Goal: Browse casually: Explore the website without a specific task or goal

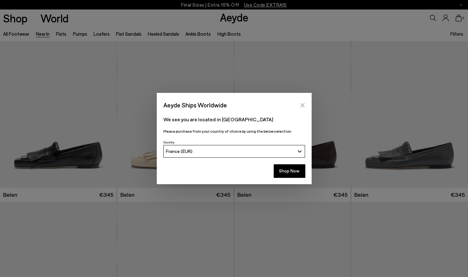
click at [302, 106] on icon "Close" at bounding box center [302, 105] width 5 height 5
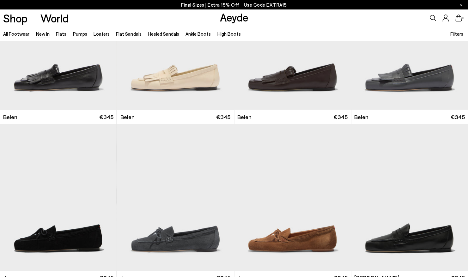
scroll to position [80, 0]
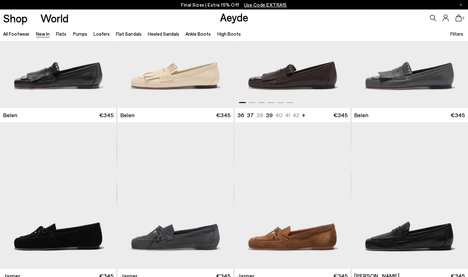
click at [251, 101] on div at bounding box center [292, 101] width 117 height 8
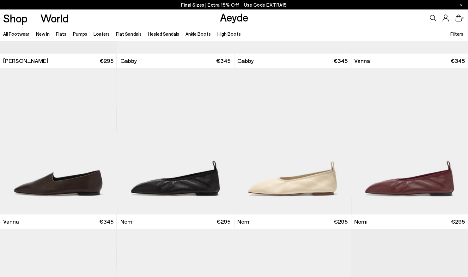
scroll to position [974, 0]
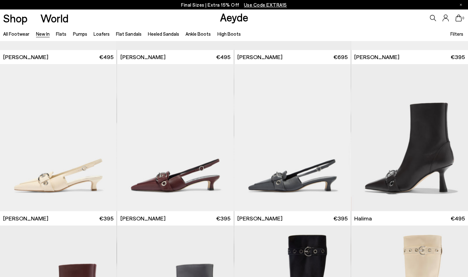
scroll to position [1896, 0]
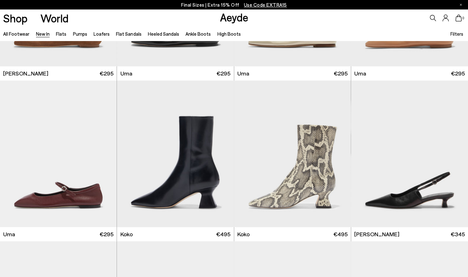
scroll to position [3035, 0]
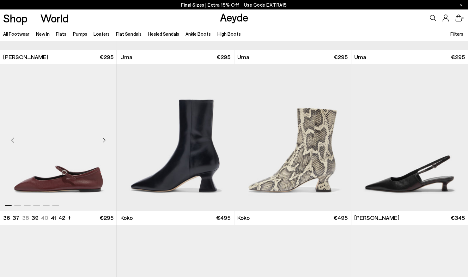
click at [106, 139] on div "Next slide" at bounding box center [104, 140] width 19 height 19
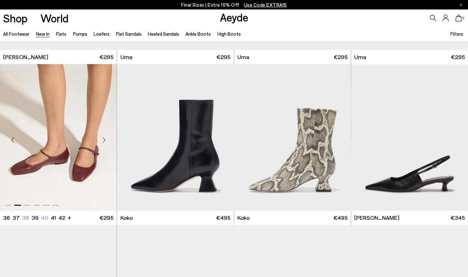
click at [105, 140] on div "Next slide" at bounding box center [104, 140] width 19 height 19
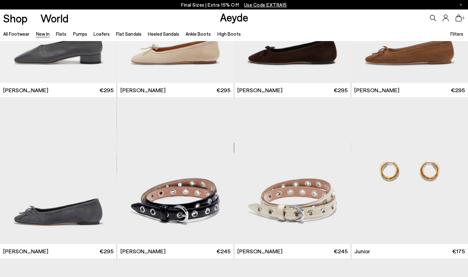
scroll to position [3791, 0]
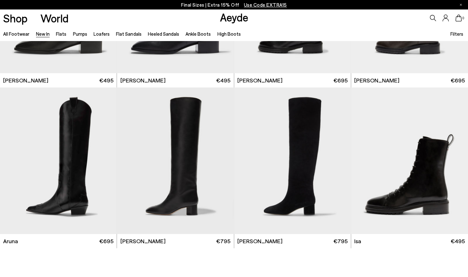
scroll to position [5443, 0]
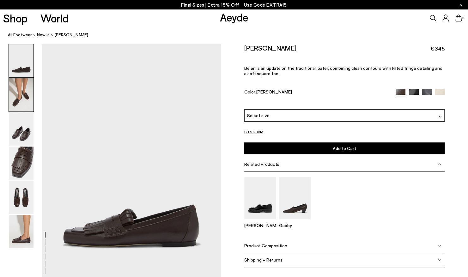
click at [25, 97] on img at bounding box center [21, 94] width 25 height 33
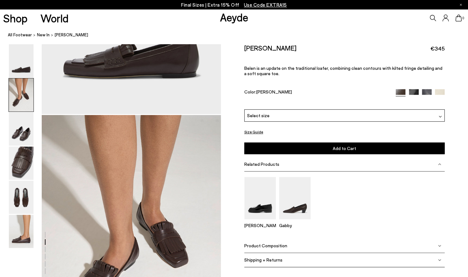
scroll to position [240, 0]
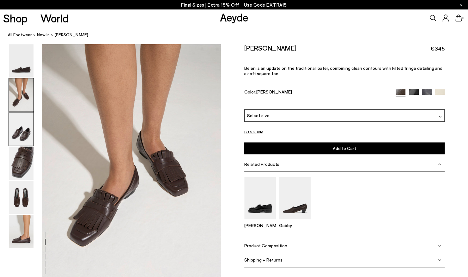
click at [27, 140] on img at bounding box center [21, 129] width 25 height 33
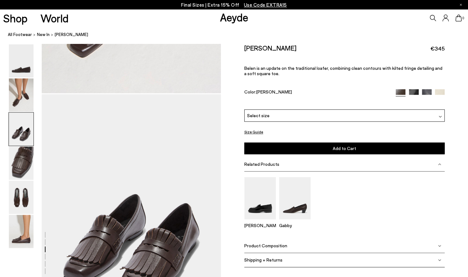
scroll to position [480, 0]
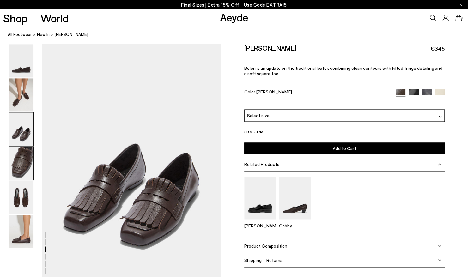
click at [22, 161] on img at bounding box center [21, 163] width 25 height 33
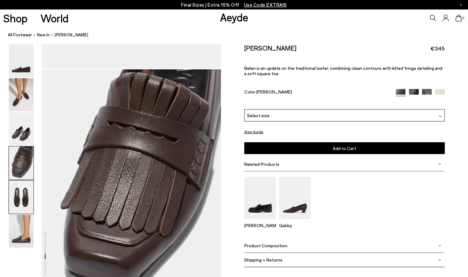
scroll to position [719, 0]
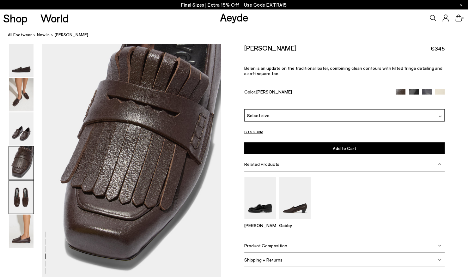
click at [23, 198] on img at bounding box center [21, 197] width 25 height 33
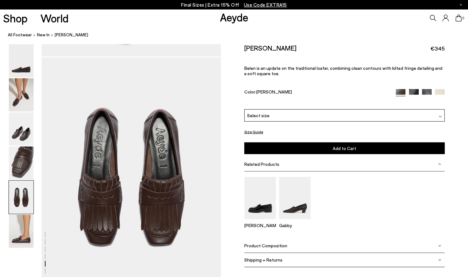
scroll to position [959, 0]
